Goal: Feedback & Contribution: Submit feedback/report problem

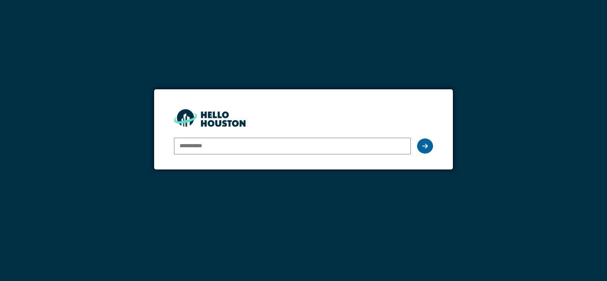
type input "**********"
click at [426, 147] on icon at bounding box center [425, 146] width 6 height 6
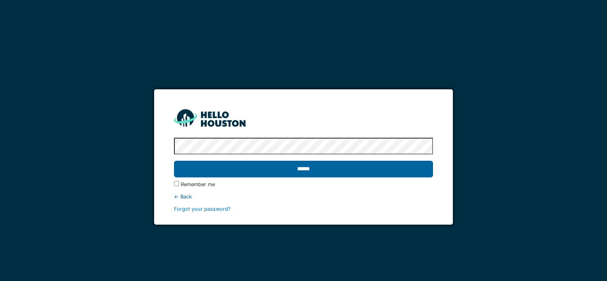
click at [318, 174] on input "******" at bounding box center [303, 169] width 258 height 17
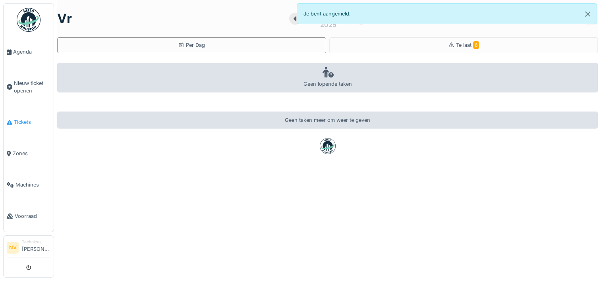
click at [24, 119] on span "Tickets" at bounding box center [32, 122] width 37 height 8
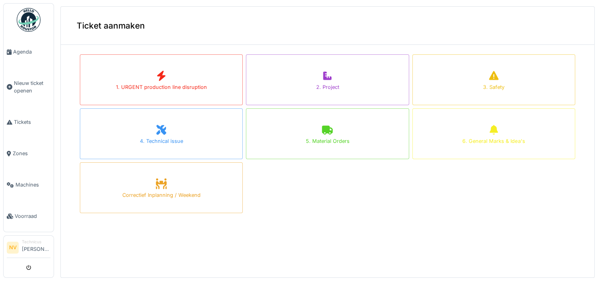
click at [27, 85] on div at bounding box center [300, 140] width 601 height 281
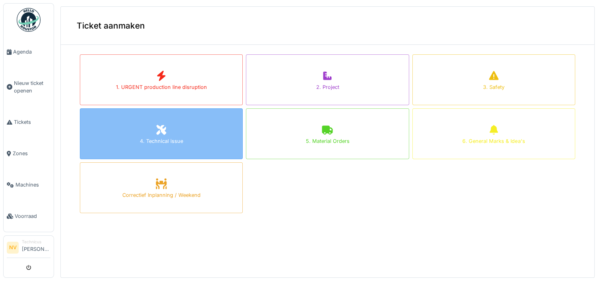
click at [157, 130] on icon at bounding box center [161, 130] width 12 height 10
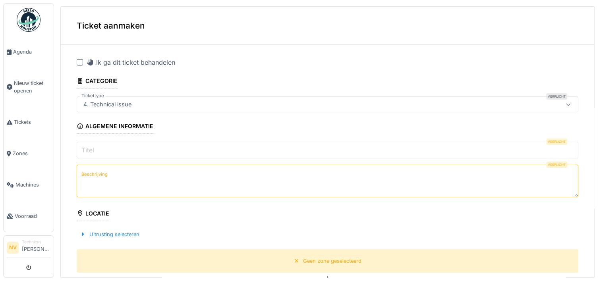
click at [111, 150] on input "Titel" at bounding box center [327, 150] width 501 height 17
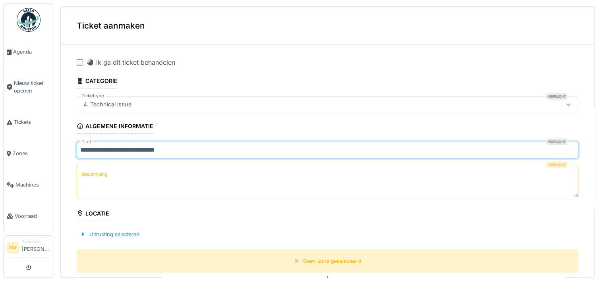
type input "**********"
click at [100, 171] on label "Beschrijving" at bounding box center [94, 175] width 29 height 10
click at [100, 171] on textarea "Beschrijving" at bounding box center [327, 181] width 501 height 33
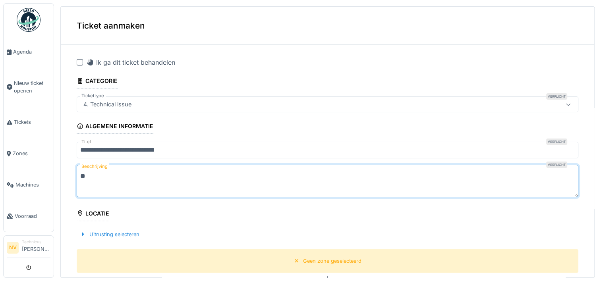
type textarea "*"
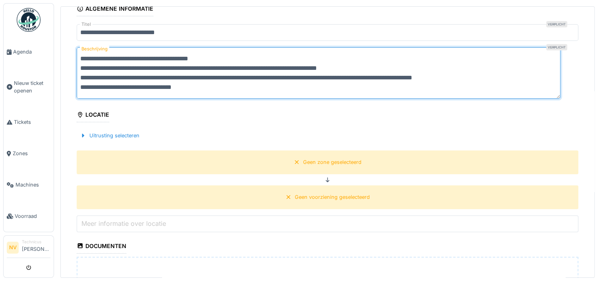
scroll to position [119, 0]
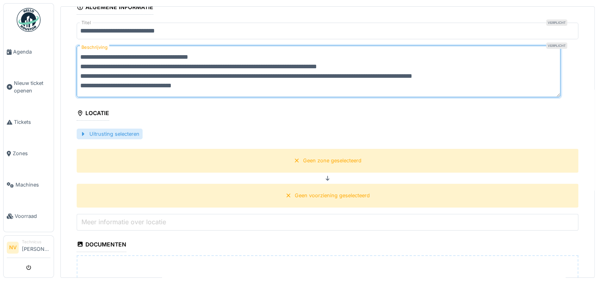
type textarea "**********"
click at [81, 133] on div at bounding box center [83, 134] width 6 height 8
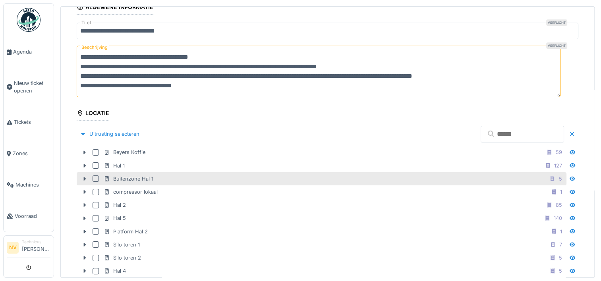
scroll to position [159, 0]
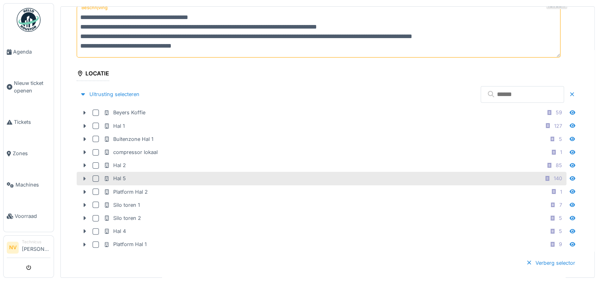
click at [87, 176] on icon at bounding box center [84, 178] width 6 height 5
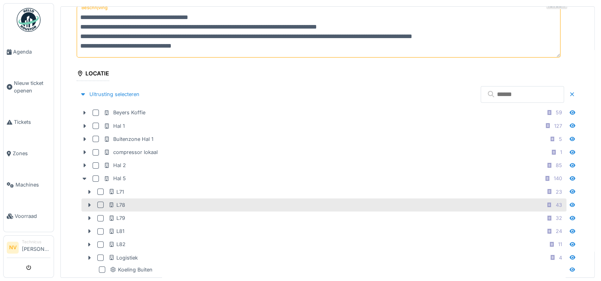
scroll to position [198, 0]
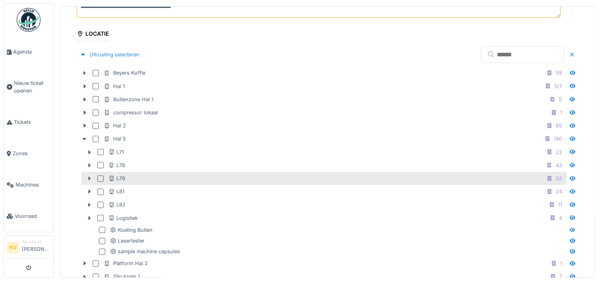
click at [91, 176] on icon at bounding box center [89, 178] width 6 height 5
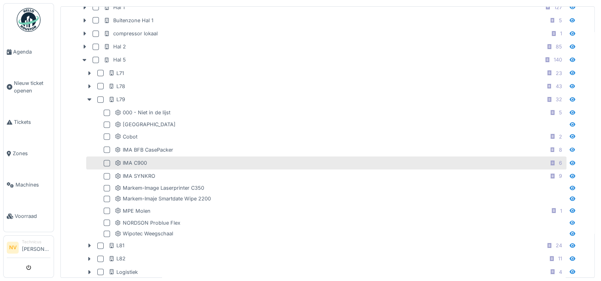
scroll to position [278, 0]
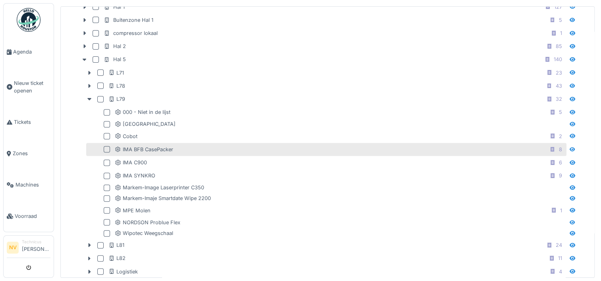
click at [109, 147] on div at bounding box center [107, 149] width 6 height 6
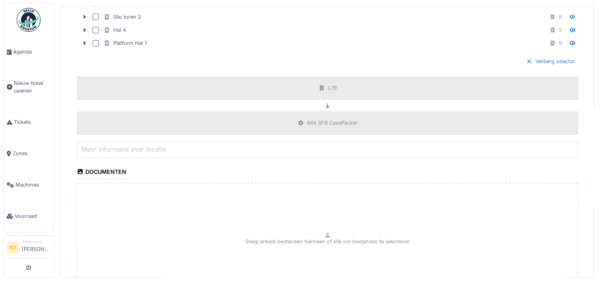
scroll to position [675, 0]
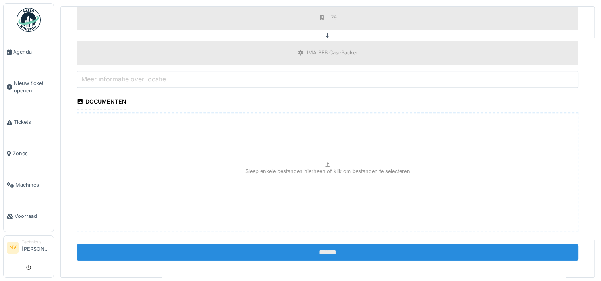
click at [306, 246] on input "*******" at bounding box center [327, 252] width 501 height 17
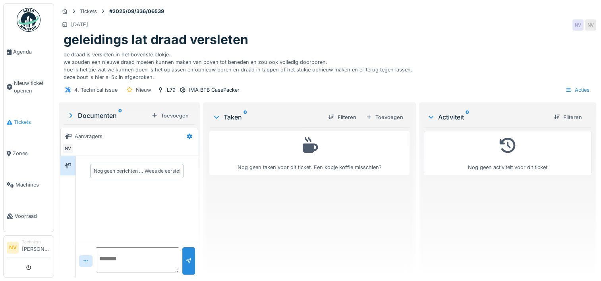
click at [32, 122] on span "Tickets" at bounding box center [32, 122] width 37 height 8
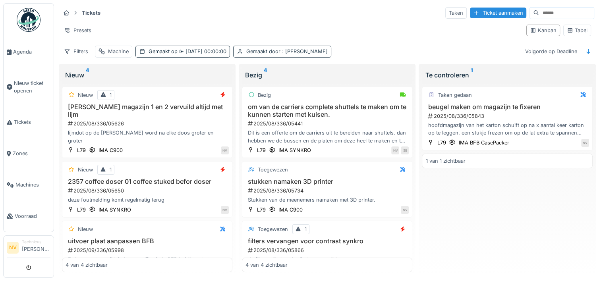
click at [278, 48] on div "Gemaakt door : [PERSON_NAME]" at bounding box center [286, 52] width 81 height 8
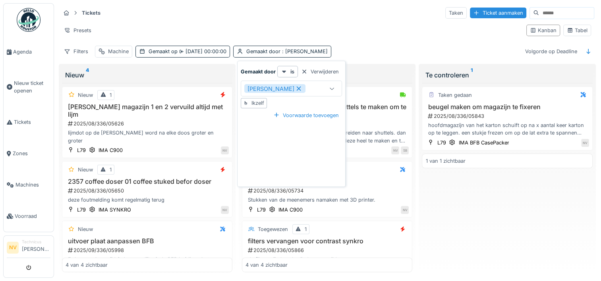
click at [297, 87] on icon at bounding box center [299, 89] width 4 height 4
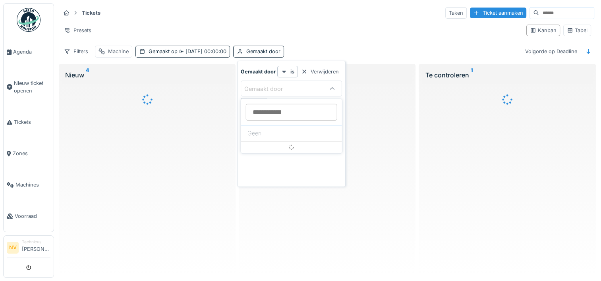
click at [117, 50] on div "Machine" at bounding box center [118, 52] width 21 height 8
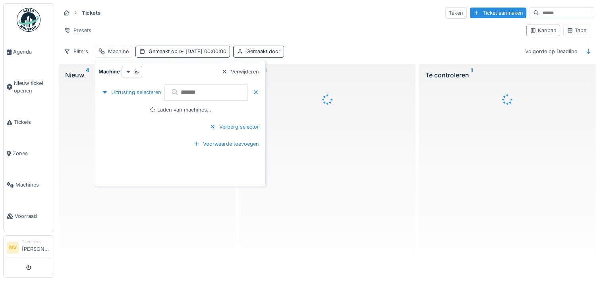
click at [183, 87] on input "text" at bounding box center [205, 92] width 83 height 17
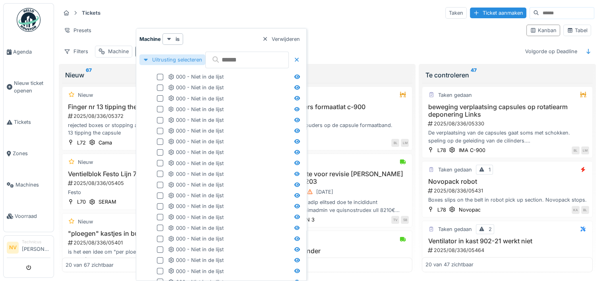
click at [146, 61] on div at bounding box center [146, 60] width 6 height 8
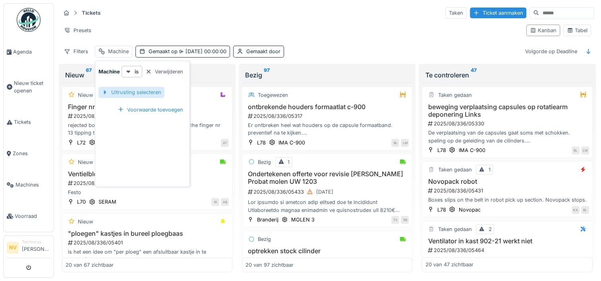
click at [137, 94] on div "Uitrusting selecteren" at bounding box center [131, 92] width 66 height 11
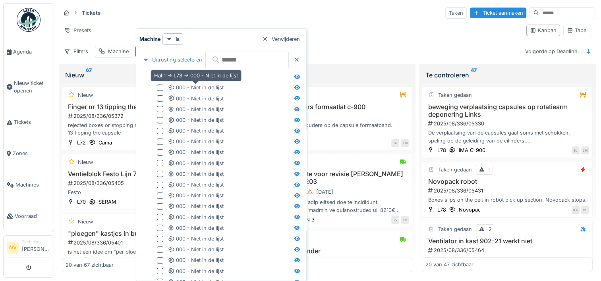
click at [192, 90] on div "000 - Niet in de lijst" at bounding box center [196, 88] width 56 height 8
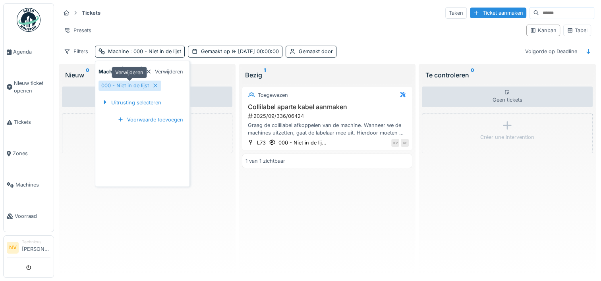
click at [152, 86] on icon at bounding box center [155, 85] width 6 height 5
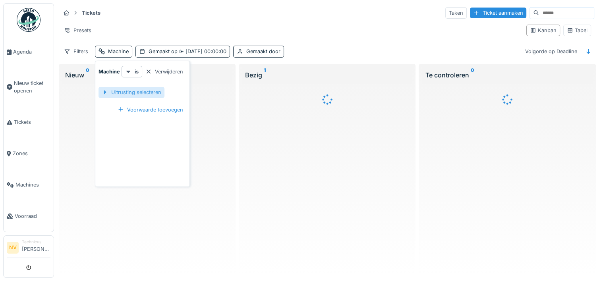
click at [143, 94] on div "Uitrusting selecteren" at bounding box center [131, 92] width 66 height 11
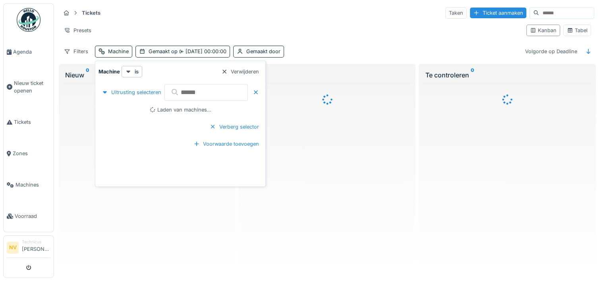
click at [182, 91] on input "text" at bounding box center [205, 92] width 83 height 17
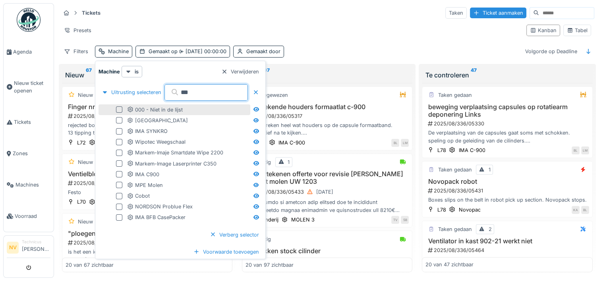
type input "***"
click at [119, 108] on div at bounding box center [119, 109] width 6 height 6
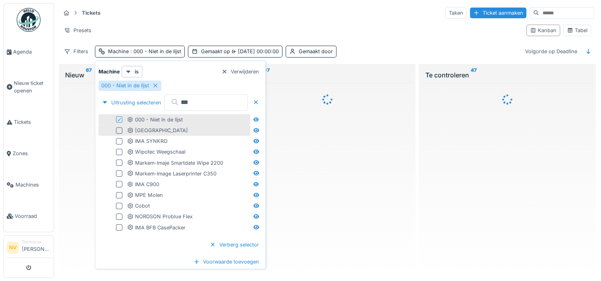
click at [118, 129] on div at bounding box center [119, 130] width 6 height 6
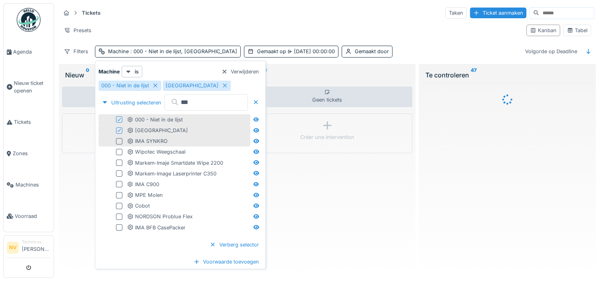
click at [118, 139] on div at bounding box center [119, 141] width 6 height 6
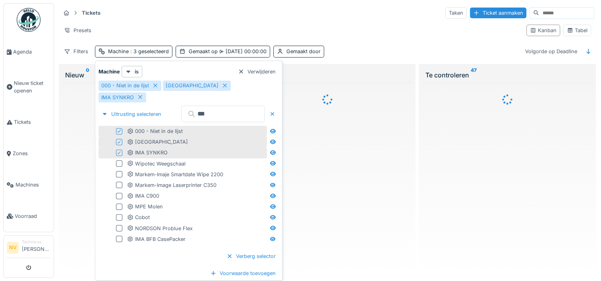
click at [119, 160] on div at bounding box center [119, 163] width 6 height 6
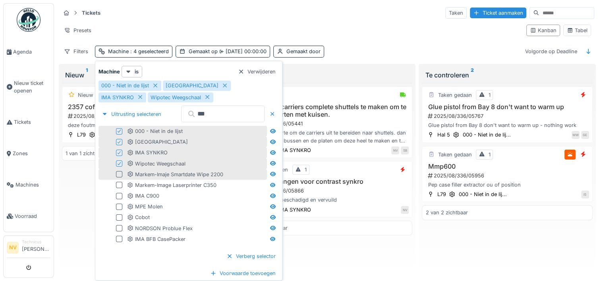
click at [118, 176] on div at bounding box center [119, 174] width 6 height 6
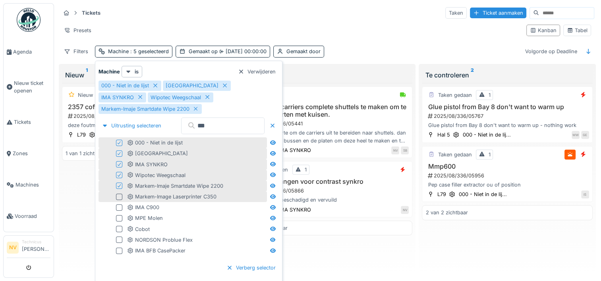
click at [118, 194] on div at bounding box center [119, 197] width 6 height 6
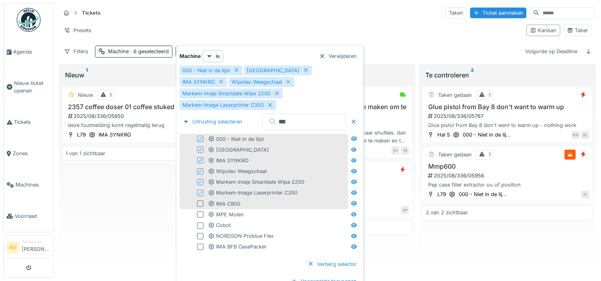
click at [200, 200] on div at bounding box center [200, 203] width 6 height 6
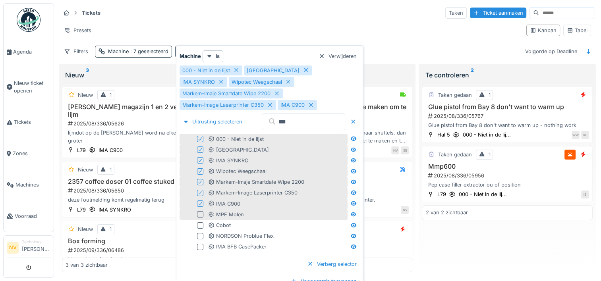
click at [200, 211] on div at bounding box center [200, 214] width 6 height 6
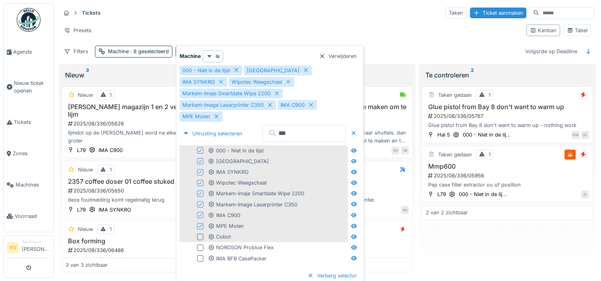
click at [200, 234] on div at bounding box center [200, 237] width 6 height 6
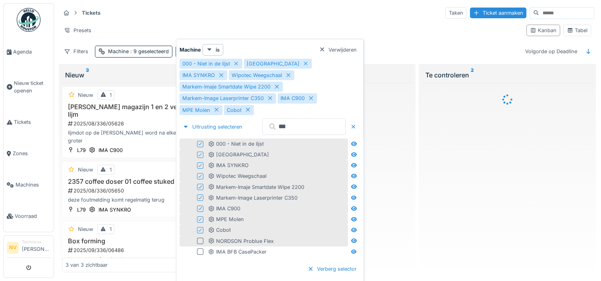
click at [199, 238] on div at bounding box center [200, 241] width 6 height 6
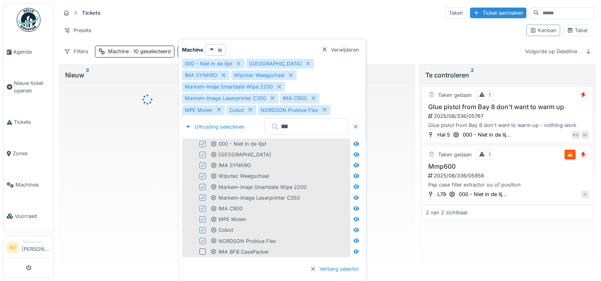
click at [202, 249] on div at bounding box center [202, 252] width 6 height 6
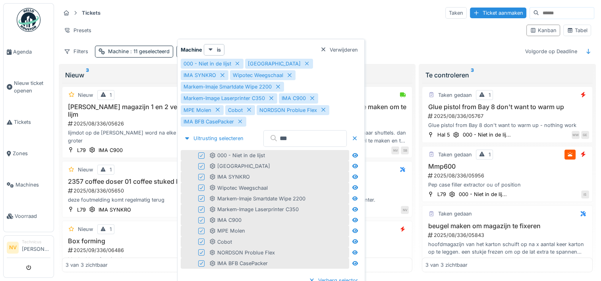
click at [322, 25] on div "Presets" at bounding box center [289, 31] width 459 height 12
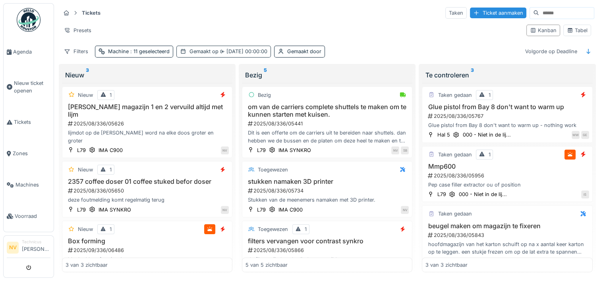
click at [211, 52] on div "Gemaakt op [DATE] 00:00:00" at bounding box center [228, 52] width 78 height 8
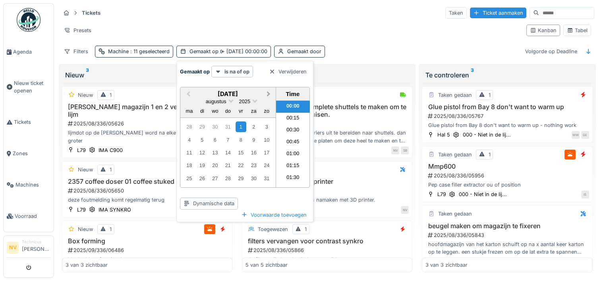
click at [267, 96] on button "Next Month" at bounding box center [269, 94] width 13 height 13
click at [187, 151] on div "15" at bounding box center [189, 153] width 11 height 11
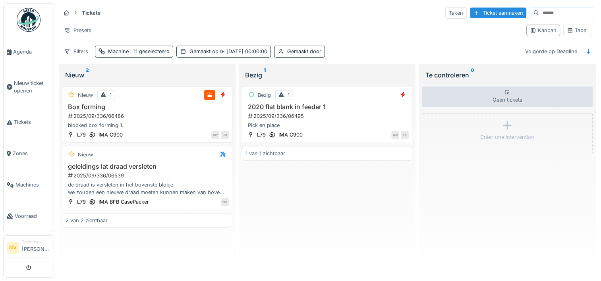
click at [149, 116] on div "2025/09/336/06486" at bounding box center [148, 116] width 162 height 8
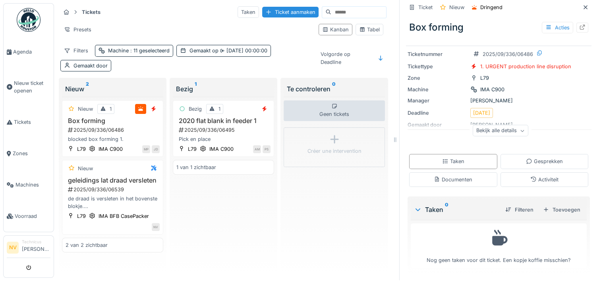
scroll to position [6, 0]
click at [527, 158] on div "Gesprekken" at bounding box center [544, 162] width 37 height 8
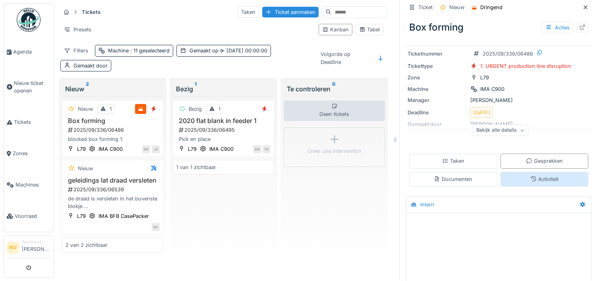
click at [515, 172] on div "Activiteit" at bounding box center [544, 179] width 88 height 15
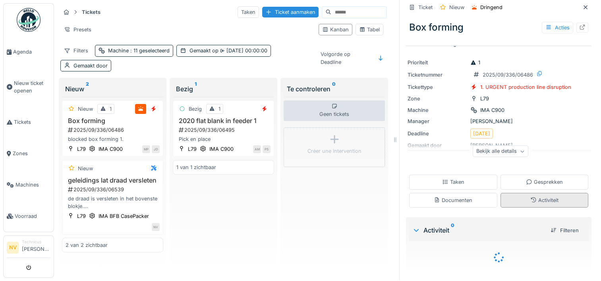
scroll to position [16, 0]
click at [496, 148] on div "Bekijk alle details" at bounding box center [500, 152] width 56 height 12
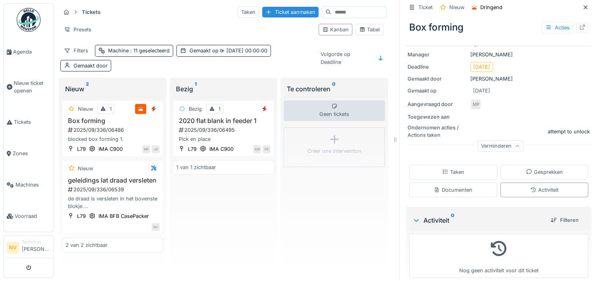
scroll to position [91, 0]
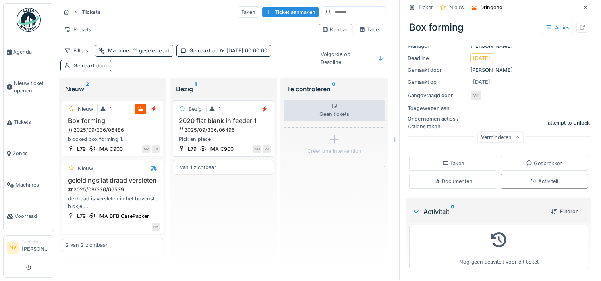
click at [251, 135] on div "Pick en place" at bounding box center [223, 139] width 94 height 8
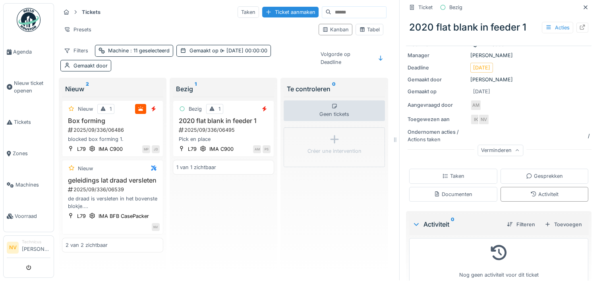
scroll to position [94, 0]
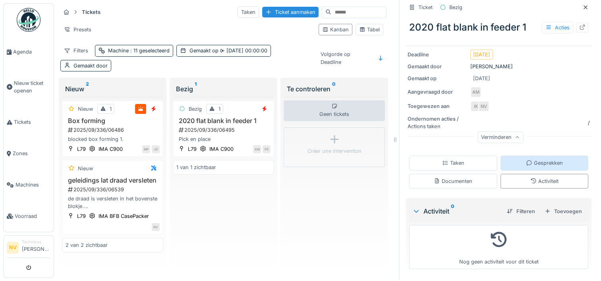
click at [527, 159] on div "Gesprekken" at bounding box center [544, 163] width 37 height 8
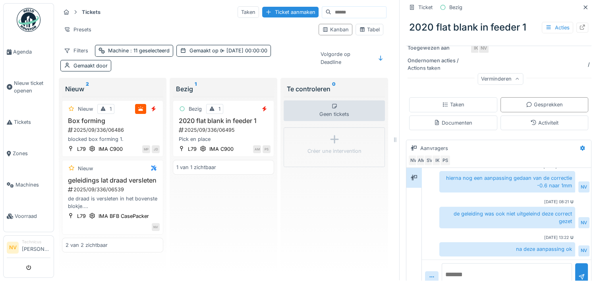
scroll to position [168, 0]
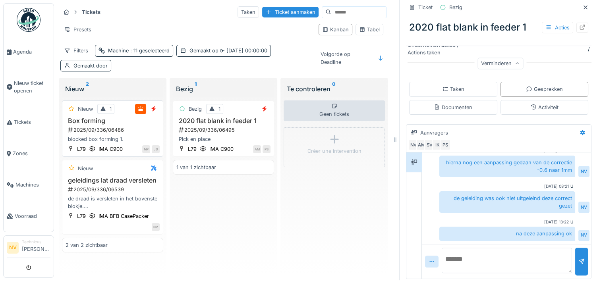
click at [117, 126] on div "2025/09/336/06486" at bounding box center [113, 130] width 92 height 8
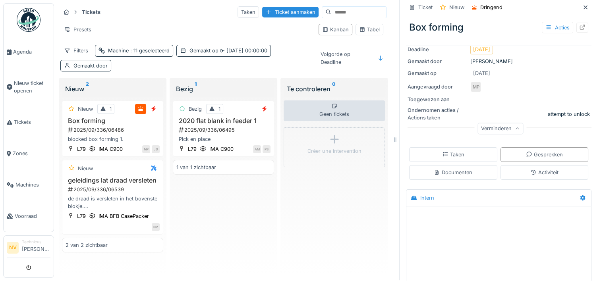
scroll to position [119, 0]
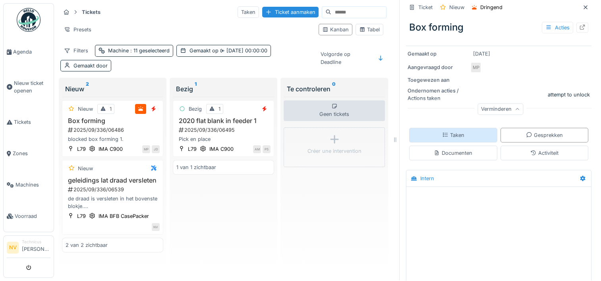
click at [457, 128] on div "Taken" at bounding box center [453, 135] width 88 height 15
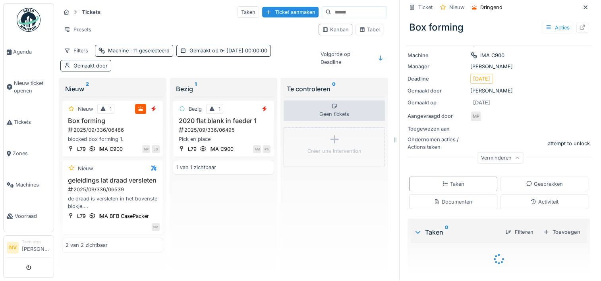
scroll to position [91, 0]
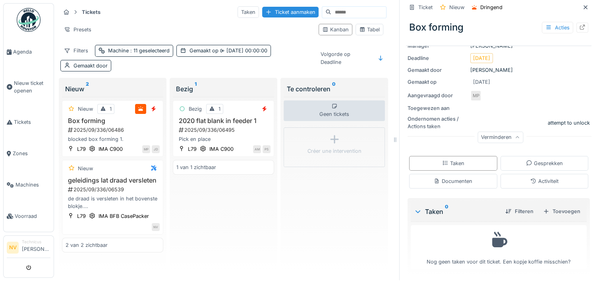
click at [413, 208] on div at bounding box center [418, 212] width 10 height 8
